Goal: Navigation & Orientation: Find specific page/section

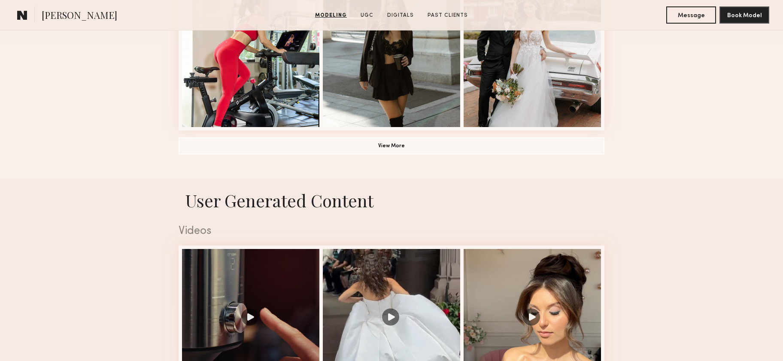
scroll to position [689, 0]
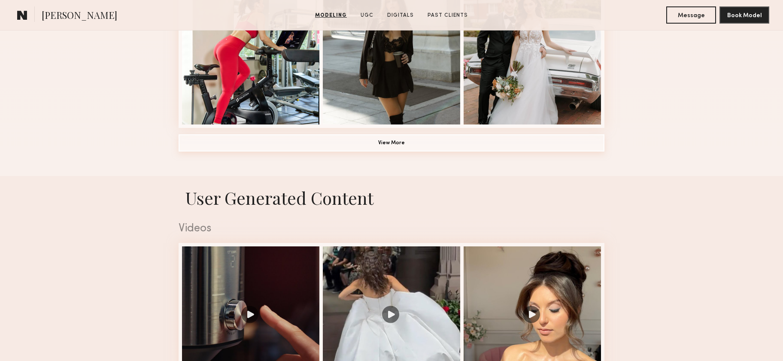
click at [417, 146] on button "View More" at bounding box center [392, 142] width 426 height 17
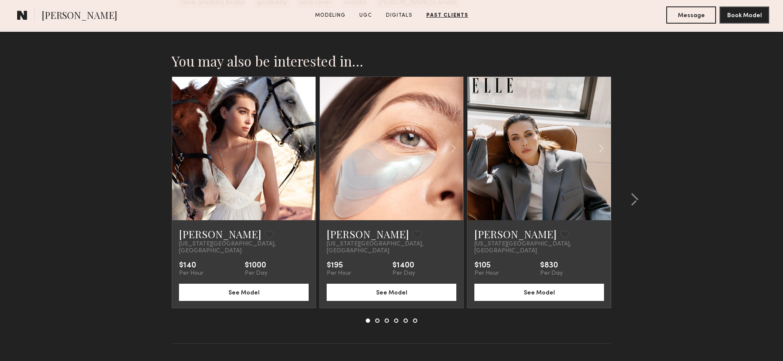
scroll to position [2614, 0]
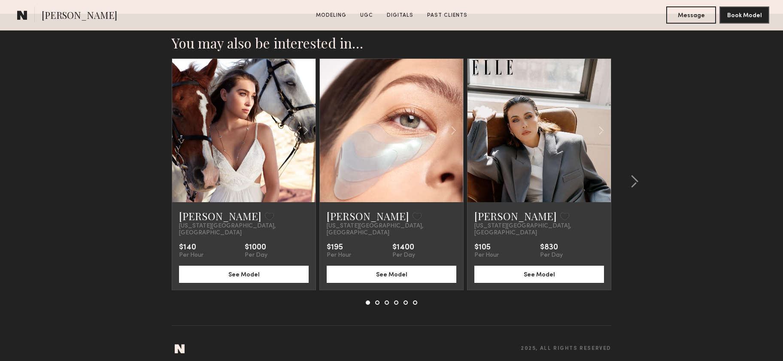
click at [559, 174] on link at bounding box center [539, 130] width 49 height 143
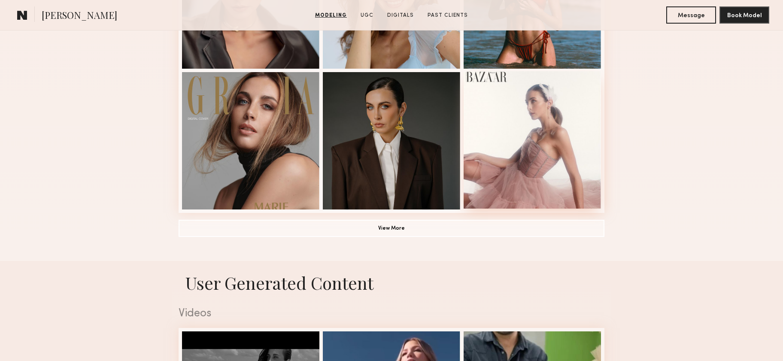
scroll to position [689, 0]
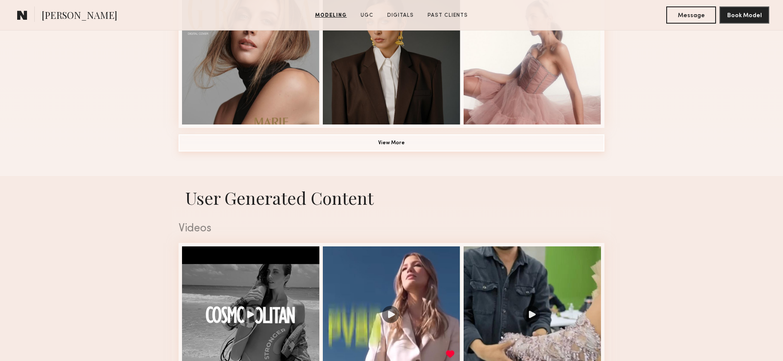
click at [451, 146] on button "View More" at bounding box center [392, 142] width 426 height 17
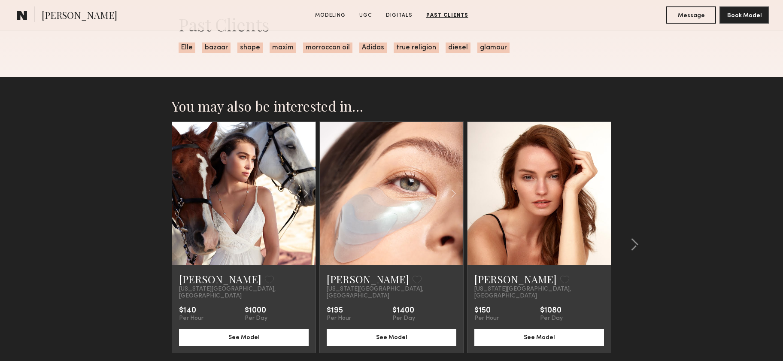
scroll to position [2175, 0]
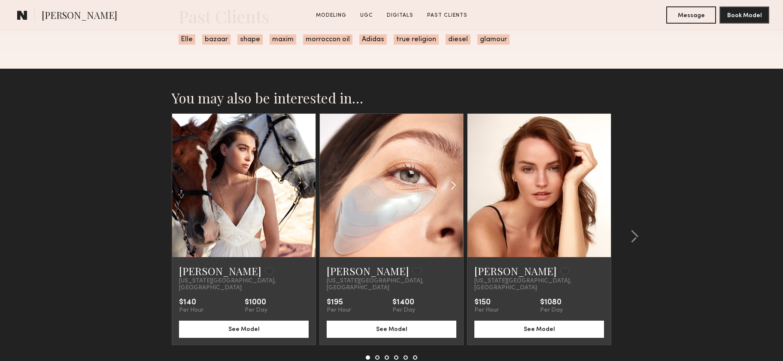
click at [452, 186] on common-icon at bounding box center [454, 185] width 12 height 16
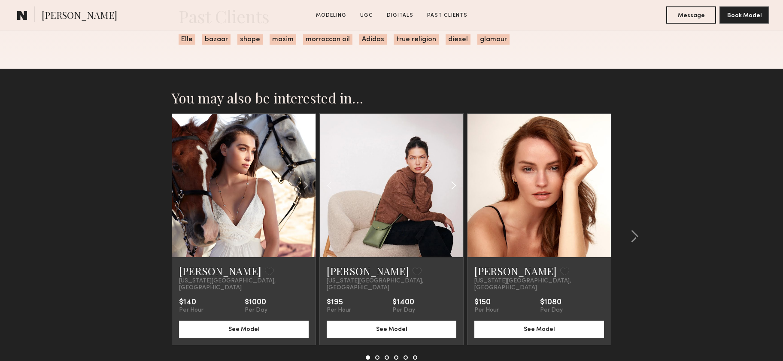
click at [452, 186] on common-icon at bounding box center [454, 185] width 12 height 16
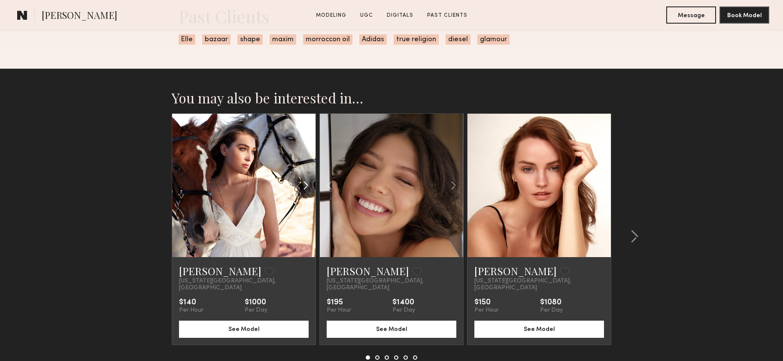
click at [303, 187] on common-icon at bounding box center [306, 185] width 12 height 16
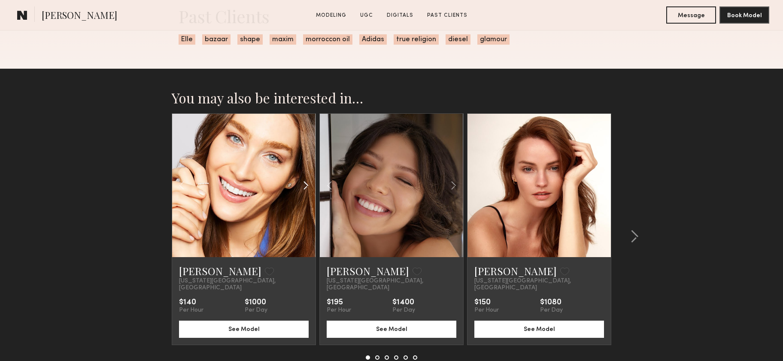
click at [303, 187] on common-icon at bounding box center [306, 185] width 12 height 16
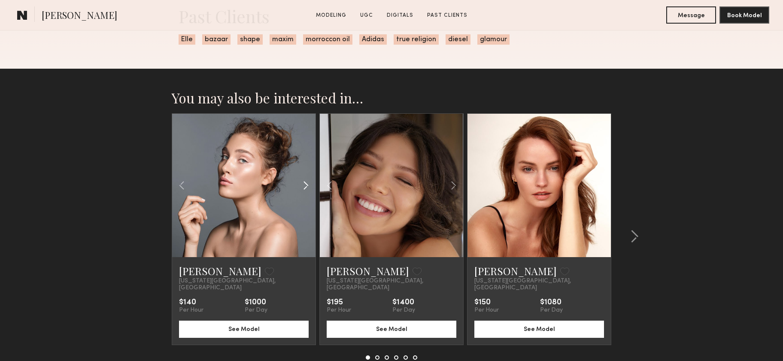
click at [303, 187] on common-icon at bounding box center [306, 185] width 12 height 16
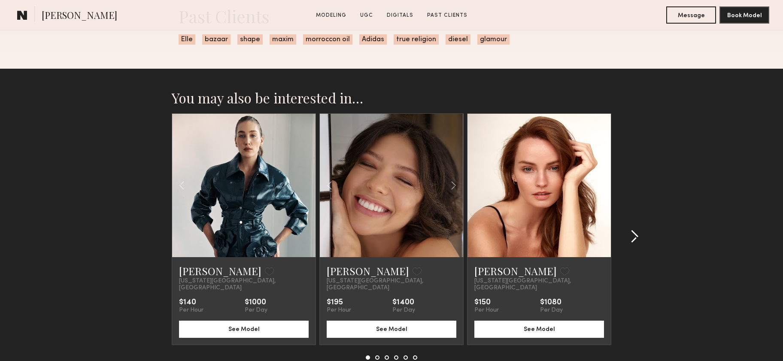
click at [631, 233] on common-icon at bounding box center [635, 237] width 9 height 14
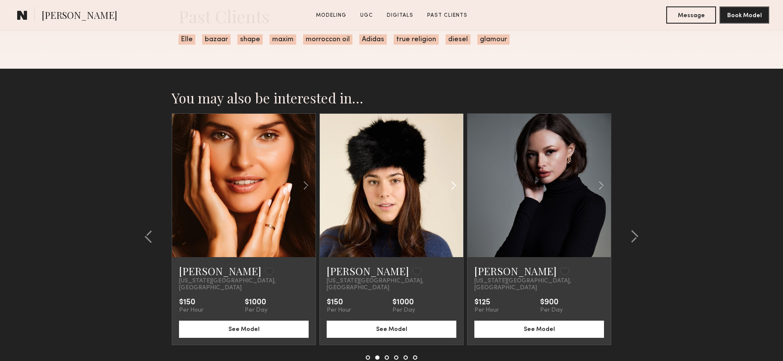
click at [453, 185] on common-icon at bounding box center [454, 185] width 12 height 16
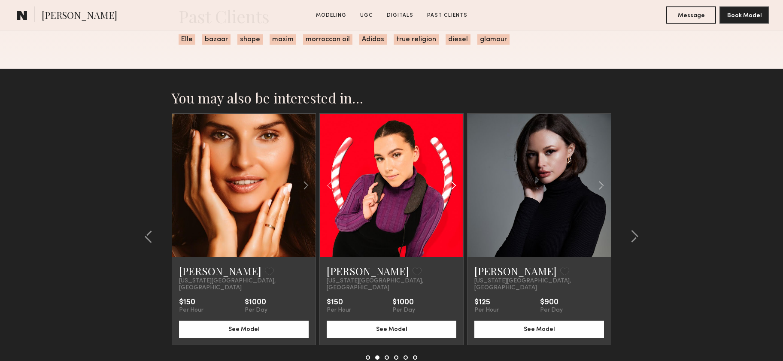
click at [453, 185] on common-icon at bounding box center [454, 185] width 12 height 16
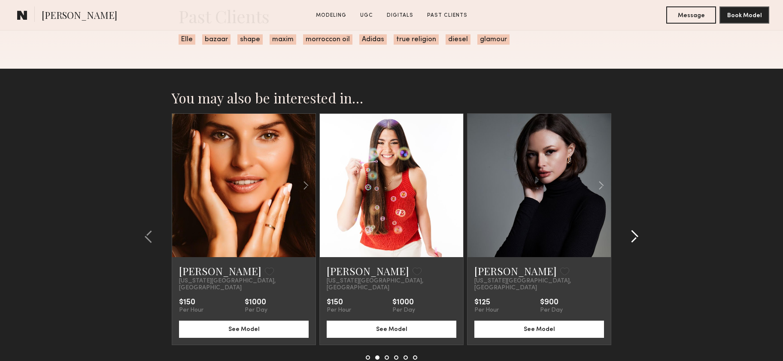
click at [631, 230] on common-icon at bounding box center [635, 237] width 9 height 14
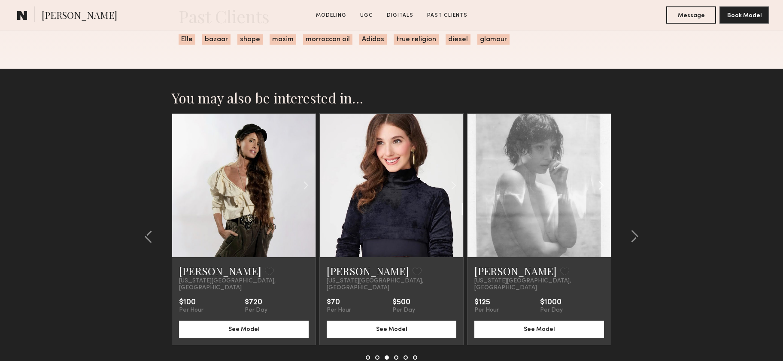
click at [600, 188] on common-icon at bounding box center [601, 185] width 12 height 16
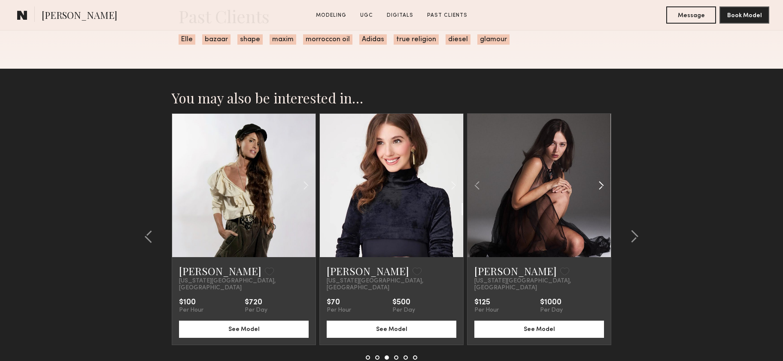
click at [600, 188] on common-icon at bounding box center [601, 185] width 12 height 16
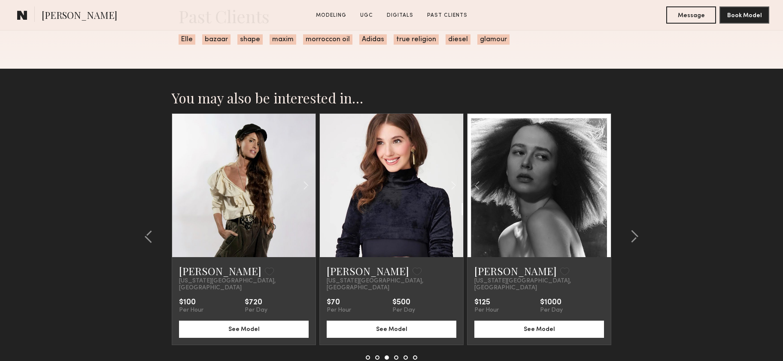
click at [600, 188] on common-icon at bounding box center [601, 185] width 12 height 16
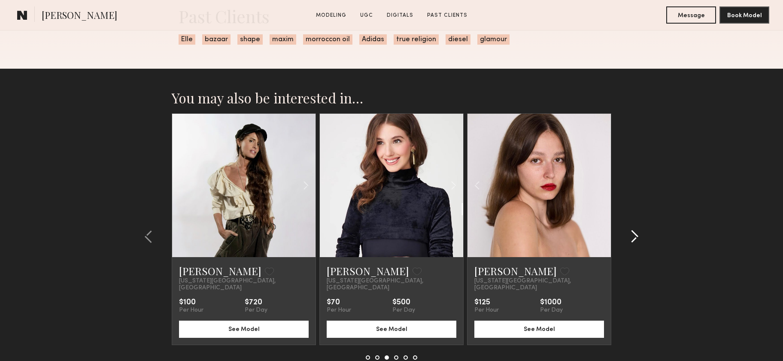
click at [634, 233] on common-icon at bounding box center [635, 237] width 9 height 14
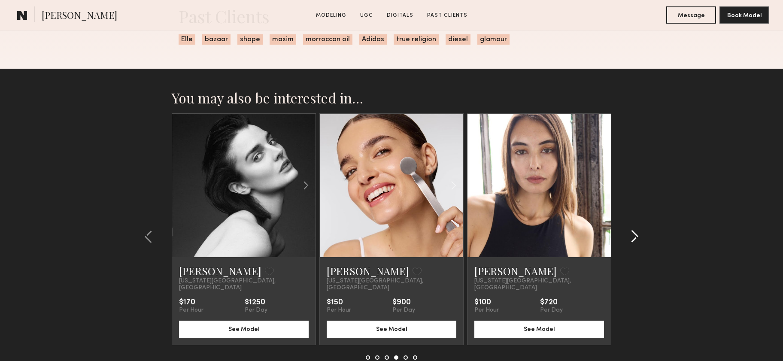
click at [634, 233] on common-icon at bounding box center [635, 237] width 9 height 14
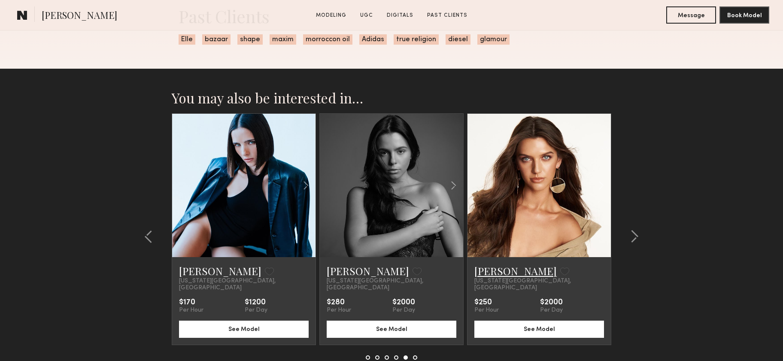
click at [510, 272] on link "Caroline K." at bounding box center [516, 271] width 82 height 14
